Goal: Task Accomplishment & Management: Use online tool/utility

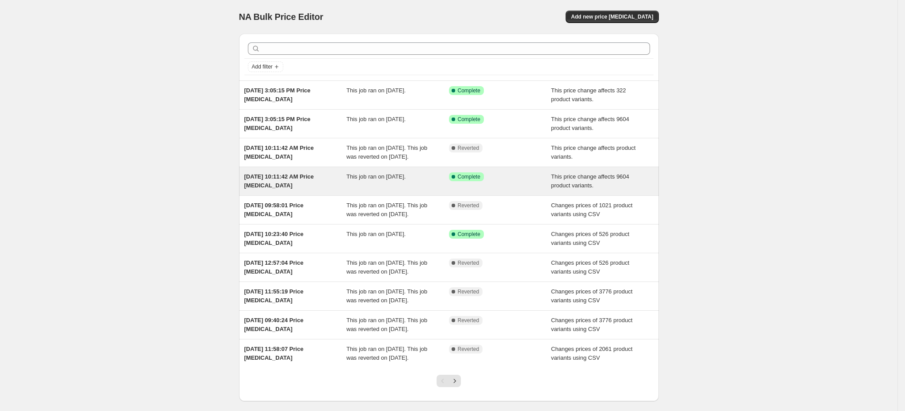
click at [303, 187] on span "[DATE] 10:11:42 AM Price [MEDICAL_DATA]" at bounding box center [279, 180] width 70 height 15
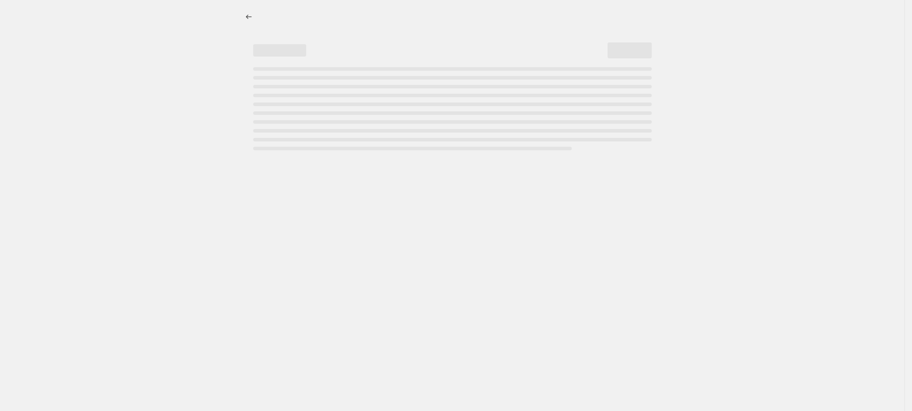
select select "pcap"
select select "no_change"
